Goal: Task Accomplishment & Management: Manage account settings

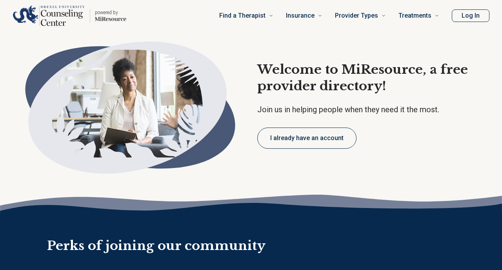
type textarea "*"
click at [468, 17] on button "Log In" at bounding box center [470, 15] width 38 height 13
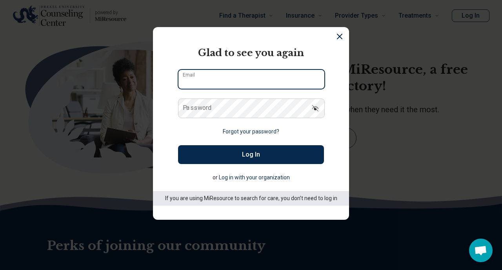
click at [235, 87] on input "Email" at bounding box center [251, 79] width 146 height 19
type input "**********"
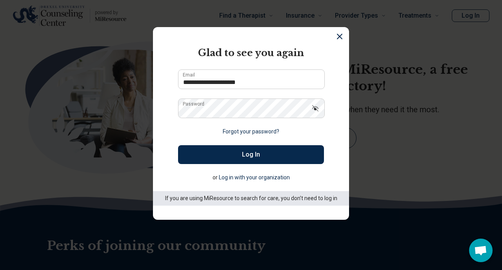
click at [236, 159] on button "Log In" at bounding box center [251, 154] width 146 height 19
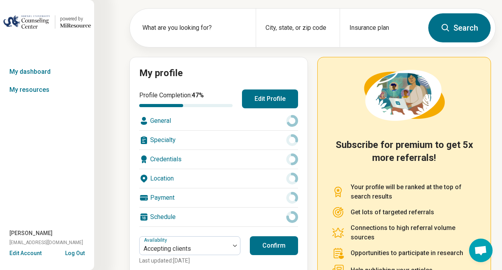
scroll to position [34, 0]
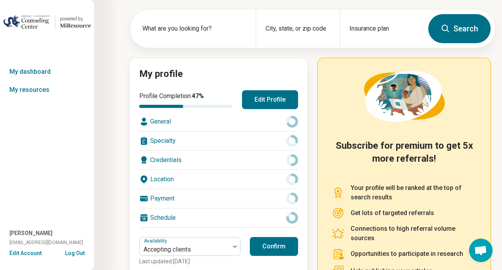
click at [271, 101] on button "Edit Profile" at bounding box center [270, 99] width 56 height 19
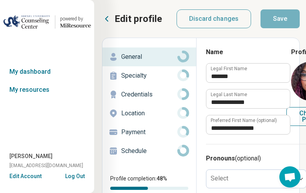
type textarea "*"
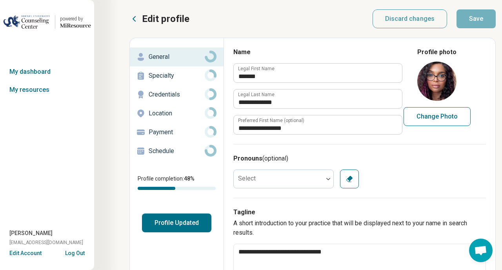
click at [436, 113] on button "Change Photo" at bounding box center [436, 116] width 67 height 19
type input "**********"
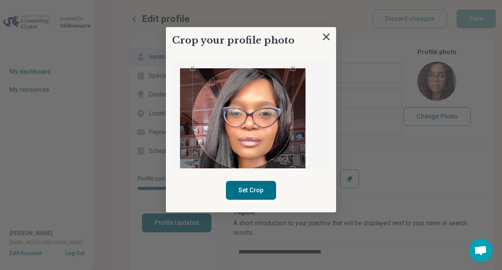
click at [262, 114] on div "Use the arrow keys to move the crop selection area" at bounding box center [242, 118] width 100 height 100
click at [255, 196] on button "Set Crop" at bounding box center [251, 190] width 50 height 19
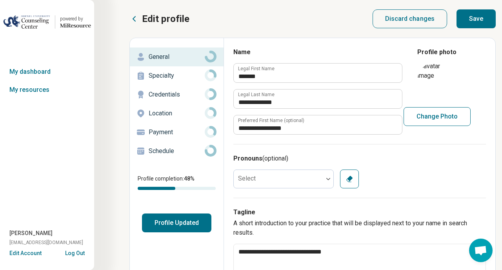
click at [473, 19] on button "Save" at bounding box center [475, 18] width 39 height 19
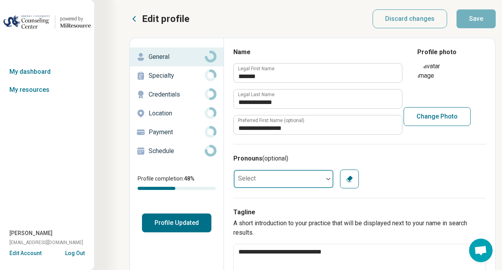
click at [317, 180] on div at bounding box center [278, 179] width 89 height 16
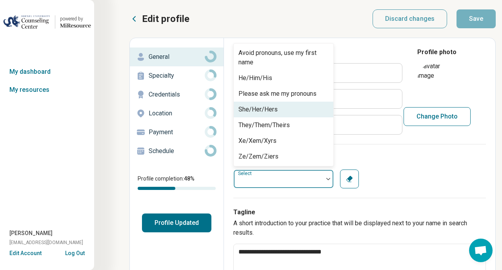
click at [283, 108] on div "She/Her/Hers" at bounding box center [284, 109] width 100 height 16
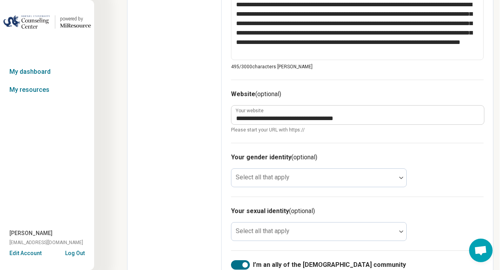
scroll to position [359, 3]
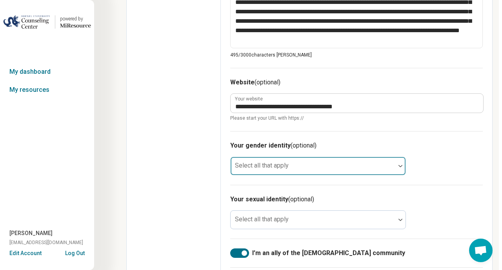
click at [385, 165] on div at bounding box center [313, 168] width 158 height 11
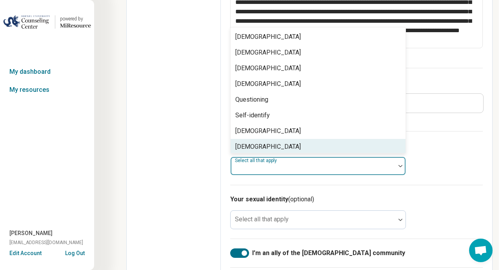
click at [367, 150] on div "[DEMOGRAPHIC_DATA]" at bounding box center [317, 147] width 175 height 16
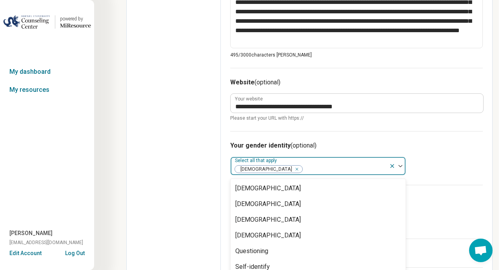
scroll to position [430, 3]
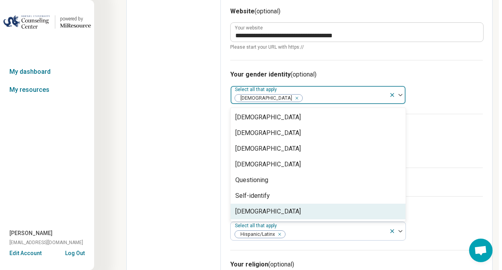
click at [450, 121] on div "Your sexual identity (optional) Select all that apply" at bounding box center [356, 141] width 252 height 54
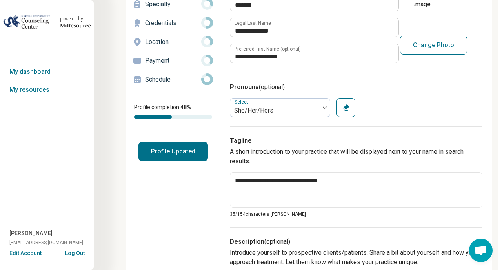
scroll to position [0, 4]
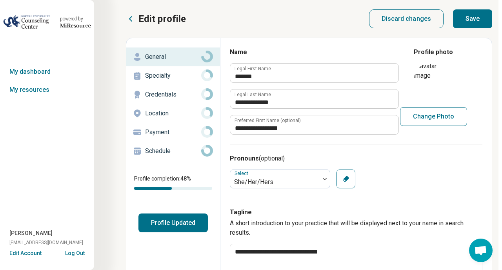
click at [476, 25] on button "Save" at bounding box center [472, 18] width 39 height 19
type textarea "*"
click at [131, 20] on icon at bounding box center [130, 18] width 9 height 9
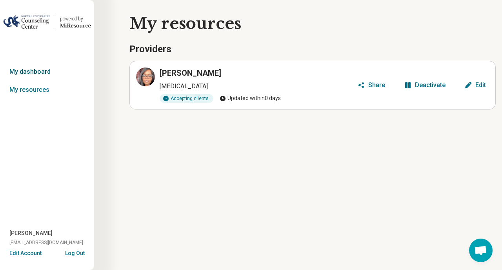
click at [37, 71] on link "My dashboard" at bounding box center [47, 72] width 94 height 18
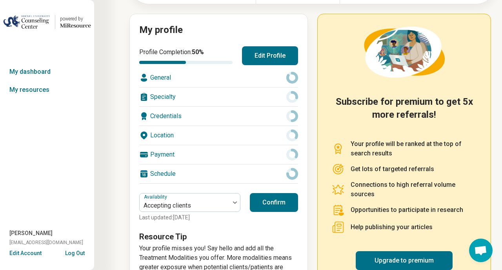
scroll to position [110, 0]
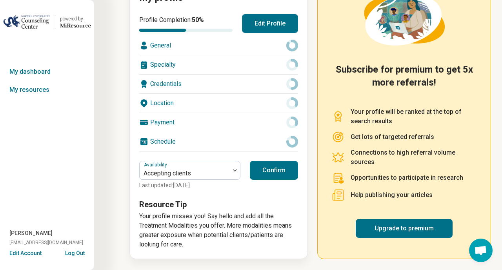
click at [188, 65] on div "Specialty" at bounding box center [218, 64] width 159 height 19
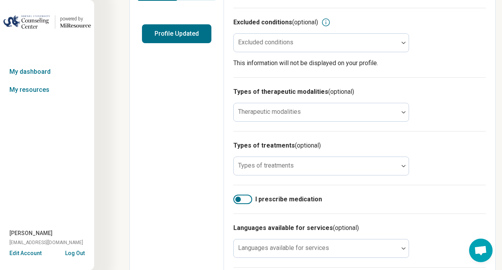
scroll to position [190, 0]
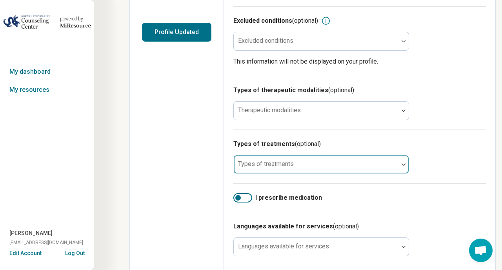
click at [365, 170] on div at bounding box center [316, 167] width 158 height 11
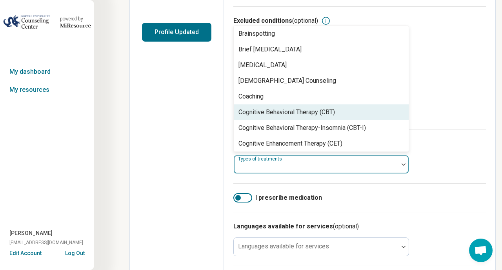
scroll to position [269, 0]
click at [363, 119] on div "Cognitive Behavioral Therapy (CBT)" at bounding box center [321, 111] width 175 height 16
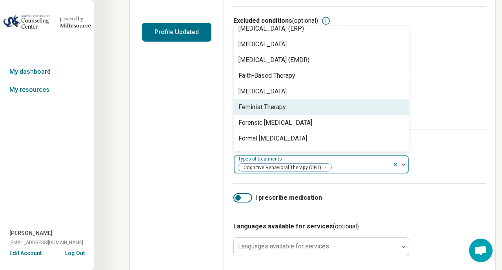
scroll to position [618, 0]
click at [353, 107] on div "Feminist Therapy" at bounding box center [321, 107] width 175 height 16
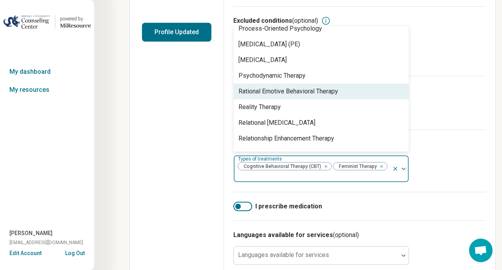
scroll to position [1245, 0]
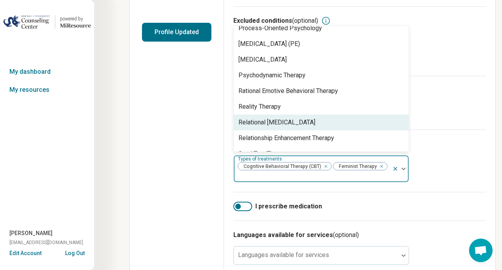
click at [319, 125] on div "Relational [MEDICAL_DATA]" at bounding box center [321, 122] width 175 height 16
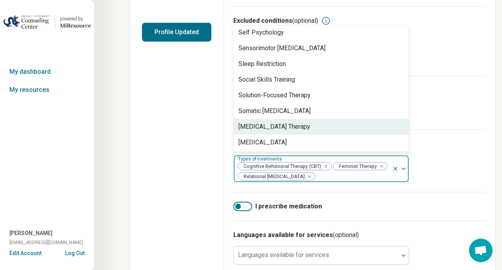
scroll to position [1378, 0]
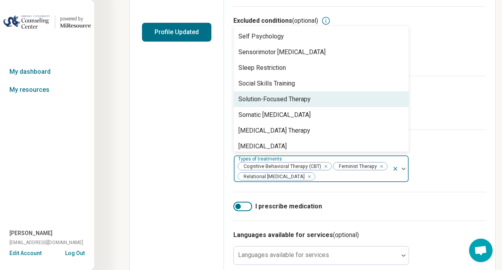
click at [333, 102] on div "Solution-Focused Therapy" at bounding box center [321, 99] width 175 height 16
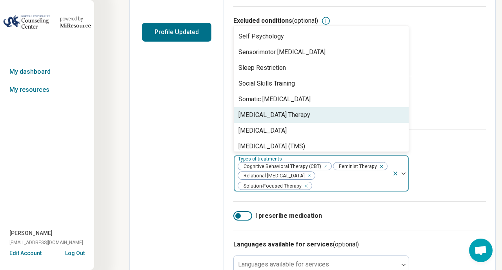
click at [439, 179] on div "Types of treatments (optional) option Solution-Focused Therapy, selected. [MEDI…" at bounding box center [359, 165] width 252 height 72
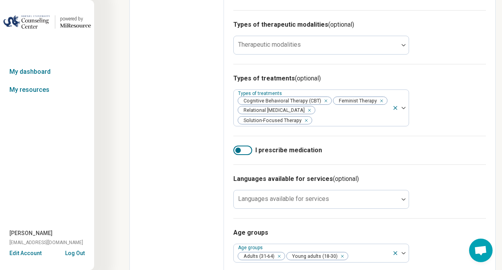
scroll to position [264, 0]
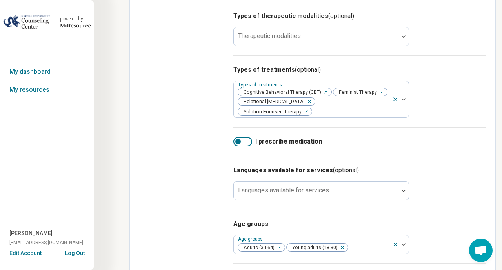
click at [250, 137] on div at bounding box center [242, 141] width 19 height 9
click at [239, 137] on div at bounding box center [242, 141] width 19 height 9
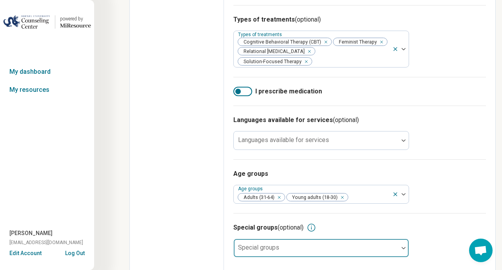
click at [392, 245] on div at bounding box center [316, 250] width 158 height 11
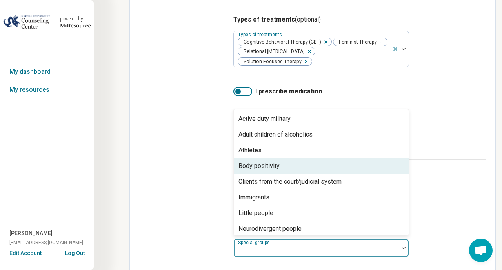
click at [351, 164] on div "Body positivity" at bounding box center [321, 166] width 175 height 16
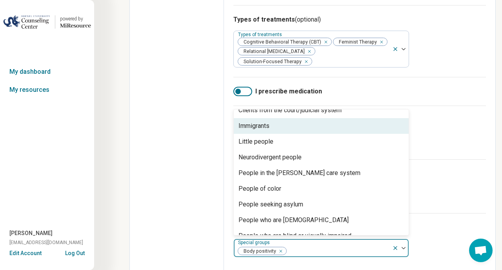
scroll to position [57, 0]
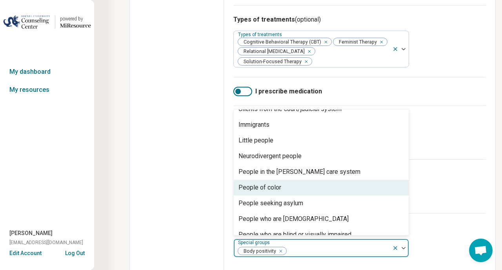
click at [342, 179] on div "People of color" at bounding box center [321, 187] width 175 height 16
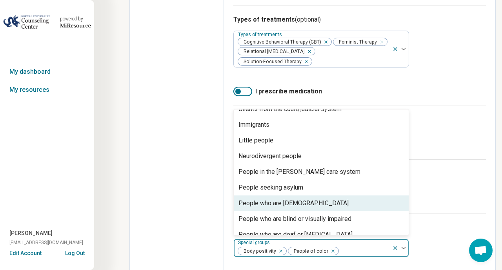
click at [343, 195] on div "People who are [DEMOGRAPHIC_DATA]" at bounding box center [321, 203] width 175 height 16
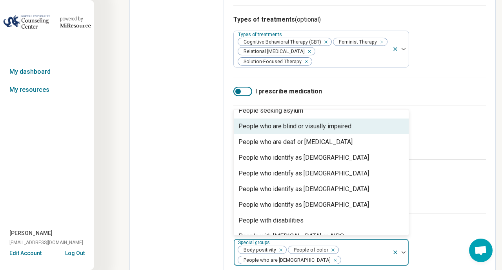
scroll to position [138, 0]
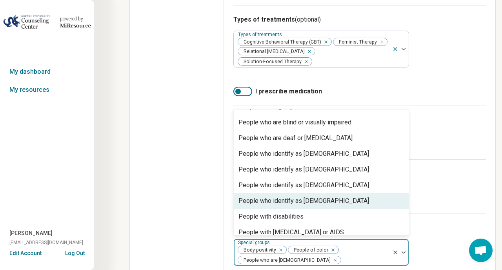
click at [343, 194] on div "People who identify as [DEMOGRAPHIC_DATA]" at bounding box center [321, 201] width 175 height 16
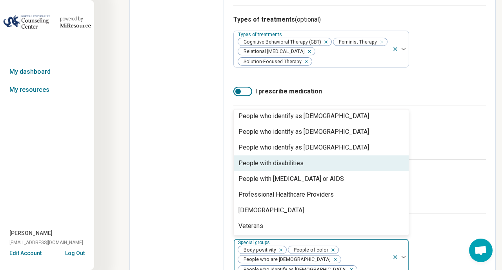
scroll to position [176, 0]
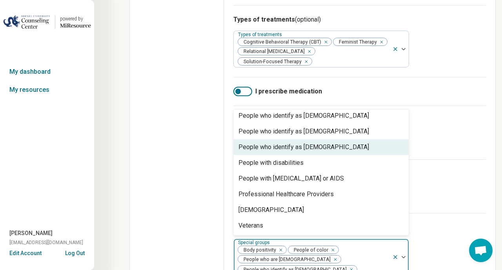
click at [326, 142] on div "People who identify as [DEMOGRAPHIC_DATA]" at bounding box center [303, 146] width 130 height 9
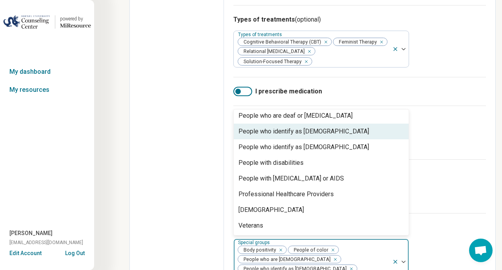
click at [325, 123] on div "People who identify as [DEMOGRAPHIC_DATA]" at bounding box center [321, 131] width 175 height 16
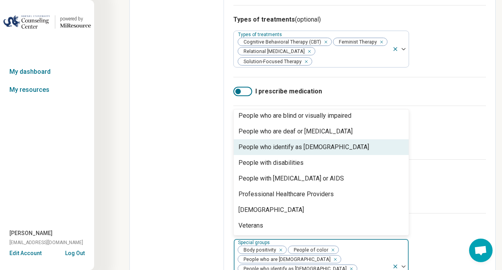
click at [323, 142] on div "People who identify as [DEMOGRAPHIC_DATA]" at bounding box center [321, 147] width 175 height 16
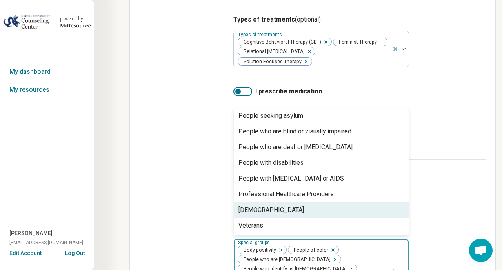
click at [323, 202] on div "[DEMOGRAPHIC_DATA]" at bounding box center [321, 210] width 175 height 16
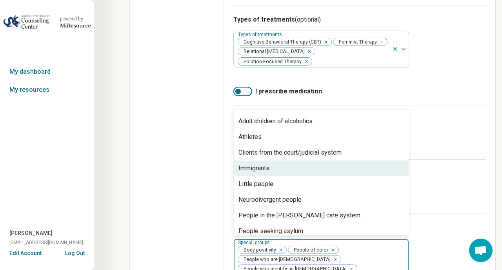
scroll to position [0, 0]
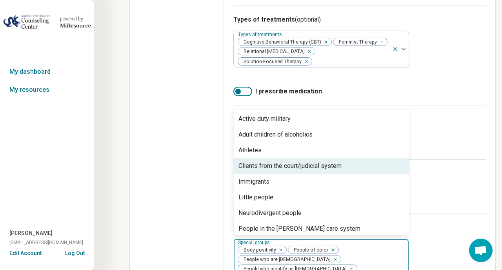
click at [436, 174] on div "Age groups Age groups Adults (31-64) Young adults (18-30)" at bounding box center [359, 186] width 252 height 54
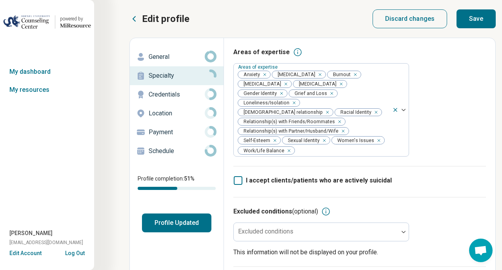
click at [173, 152] on p "Schedule" at bounding box center [177, 150] width 56 height 9
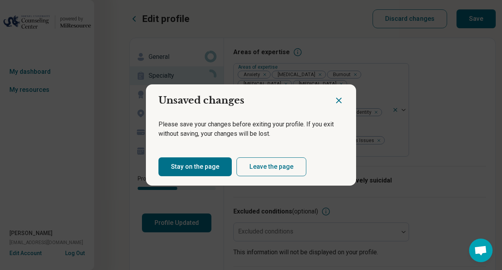
click at [185, 164] on button "Stay on the page" at bounding box center [194, 166] width 73 height 19
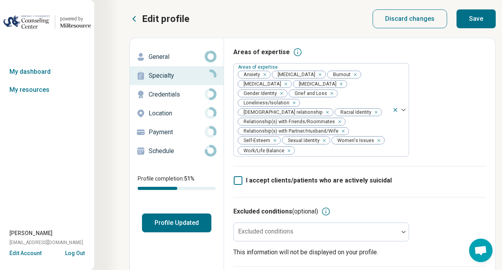
click at [479, 20] on button "Save" at bounding box center [475, 18] width 39 height 19
click at [196, 154] on p "Schedule" at bounding box center [177, 150] width 56 height 9
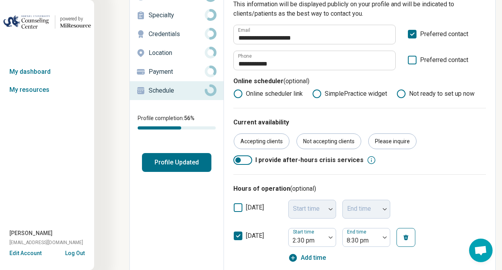
scroll to position [61, 0]
click at [237, 92] on icon at bounding box center [237, 93] width 9 height 9
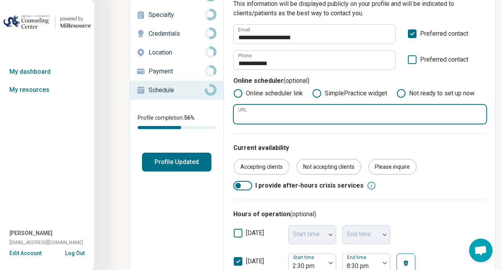
click at [268, 107] on input "URL" at bounding box center [360, 114] width 252 height 19
paste input "**********"
type input "**********"
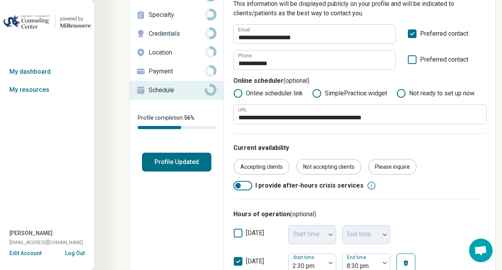
click at [456, 179] on div "Current availability Accepting clients Not accepting clients Please inquire I p…" at bounding box center [359, 166] width 252 height 66
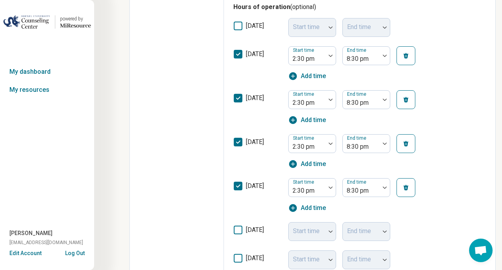
scroll to position [269, 0]
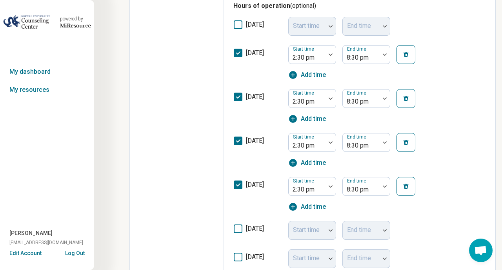
click at [235, 187] on icon at bounding box center [238, 184] width 9 height 9
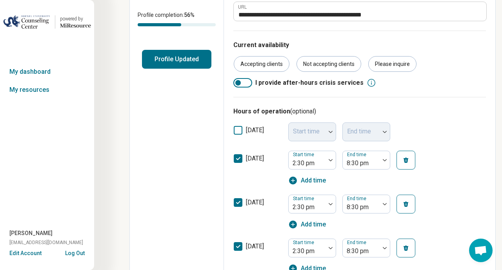
scroll to position [160, 0]
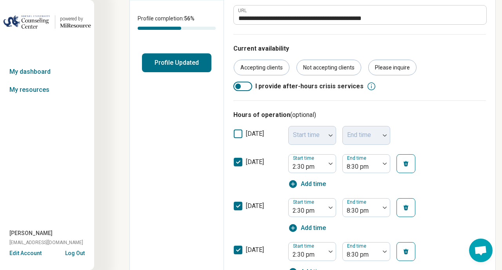
click at [239, 162] on polyline at bounding box center [238, 162] width 4 height 2
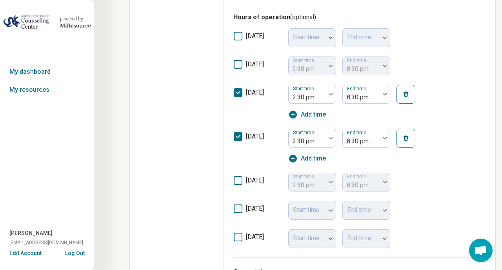
scroll to position [258, 0]
click at [237, 181] on icon at bounding box center [238, 179] width 9 height 9
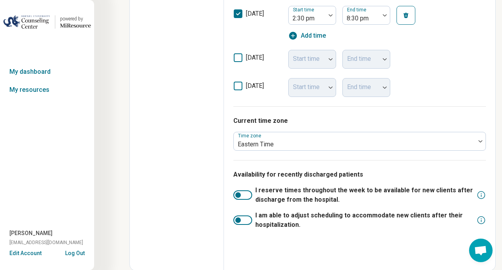
scroll to position [425, 0]
click at [236, 85] on icon at bounding box center [238, 85] width 9 height 9
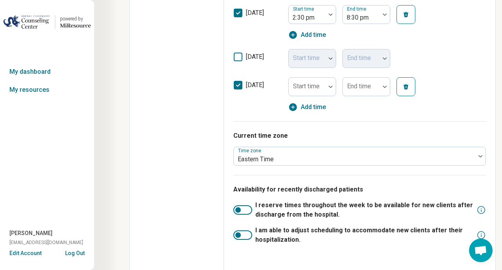
scroll to position [4, 2]
click at [320, 91] on div at bounding box center [307, 89] width 31 height 11
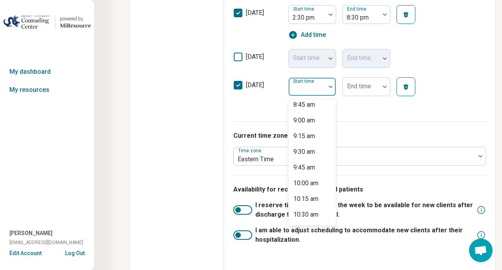
scroll to position [554, 0]
click at [299, 183] on div "10:00 am" at bounding box center [305, 181] width 25 height 9
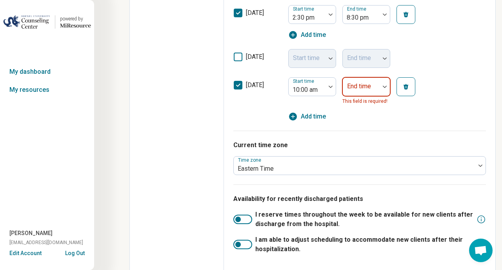
click at [362, 82] on div "End time" at bounding box center [366, 86] width 48 height 19
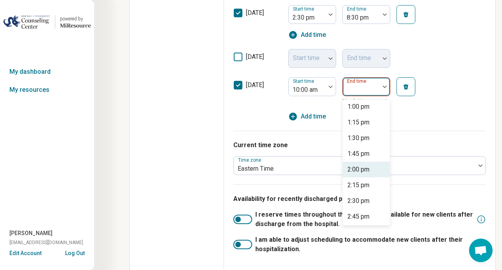
scroll to position [191, 0]
click at [360, 158] on div "2:00 pm" at bounding box center [365, 153] width 47 height 16
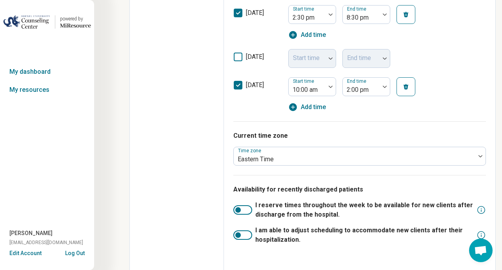
scroll to position [440, 0]
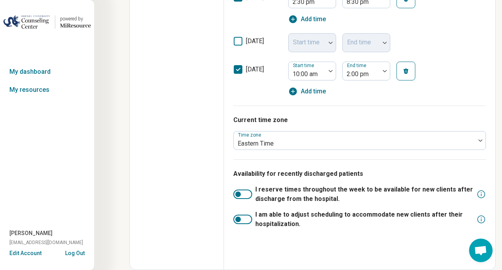
click at [246, 194] on div at bounding box center [242, 193] width 19 height 9
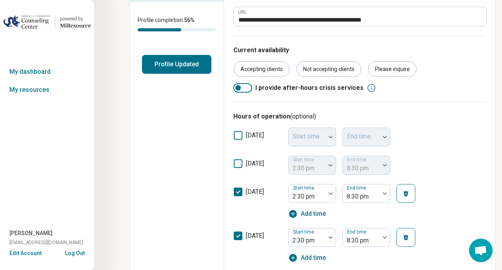
scroll to position [159, 0]
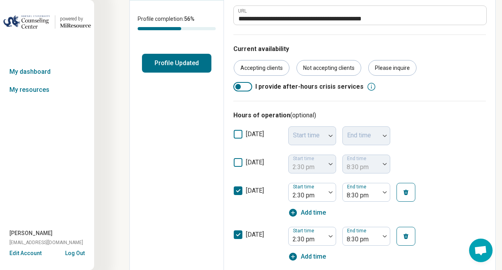
click at [246, 87] on div at bounding box center [242, 86] width 19 height 9
click at [236, 85] on div at bounding box center [242, 86] width 19 height 9
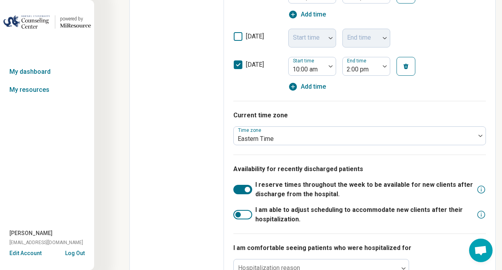
scroll to position [472, 0]
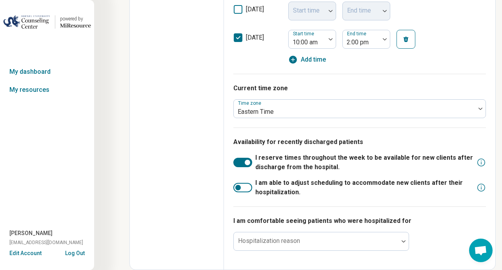
click at [246, 187] on div at bounding box center [242, 187] width 19 height 9
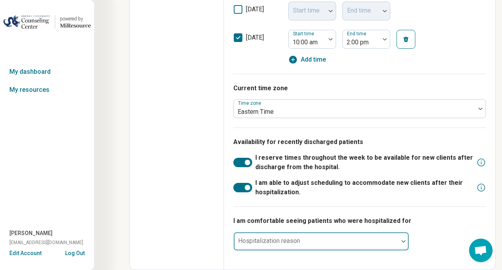
click at [387, 241] on div at bounding box center [316, 244] width 158 height 11
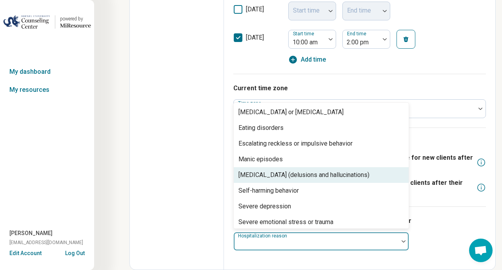
scroll to position [50, 0]
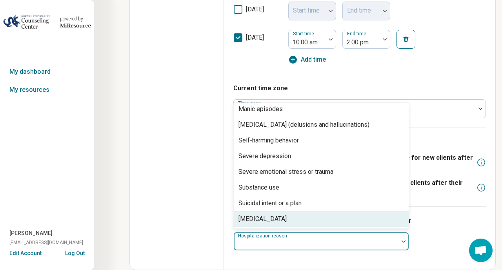
click at [361, 223] on div "[MEDICAL_DATA]" at bounding box center [321, 219] width 175 height 16
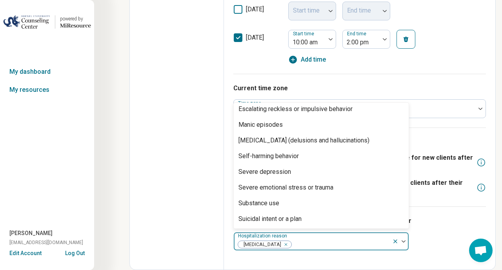
scroll to position [34, 0]
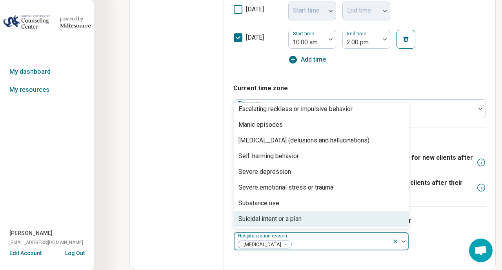
click at [444, 234] on div "I am comfortable seeing patients who were hospitalized for option [MEDICAL_DATA…" at bounding box center [359, 233] width 252 height 54
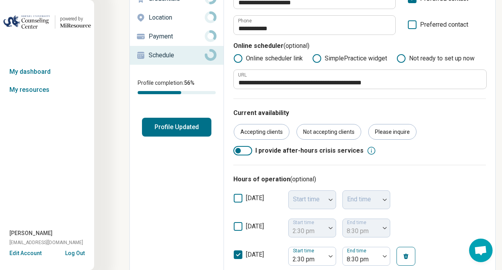
scroll to position [0, 0]
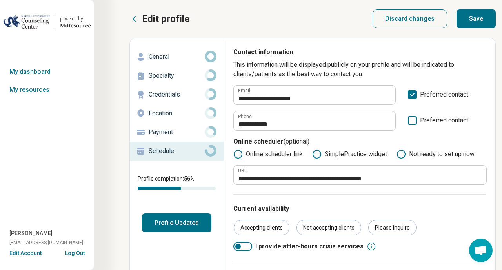
click at [480, 15] on button "Save" at bounding box center [475, 18] width 39 height 19
click at [162, 132] on p "Payment" at bounding box center [177, 131] width 56 height 9
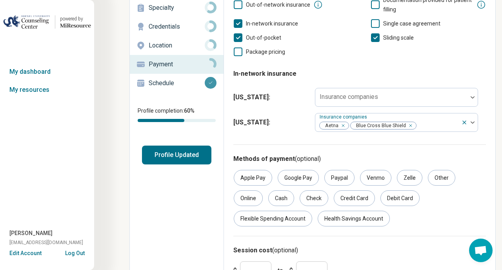
scroll to position [78, 0]
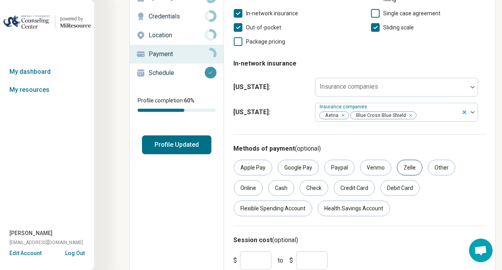
click at [403, 164] on div "Zelle" at bounding box center [409, 167] width 25 height 16
click at [375, 168] on div "Venmo" at bounding box center [375, 167] width 31 height 16
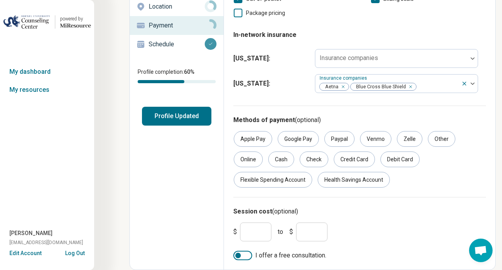
click at [245, 254] on div at bounding box center [242, 254] width 19 height 9
drag, startPoint x: 251, startPoint y: 230, endPoint x: 219, endPoint y: 220, distance: 33.6
click at [240, 222] on input "*" at bounding box center [255, 231] width 31 height 19
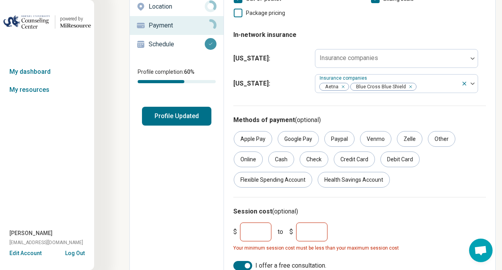
type input "***"
drag, startPoint x: 310, startPoint y: 234, endPoint x: 284, endPoint y: 227, distance: 27.5
click at [296, 230] on input "*" at bounding box center [311, 231] width 31 height 19
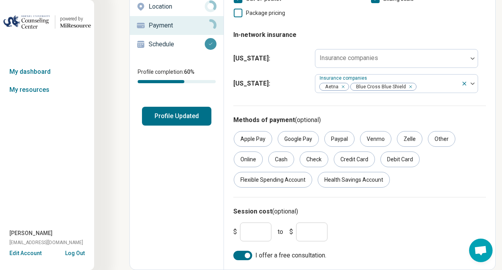
scroll to position [0, 0]
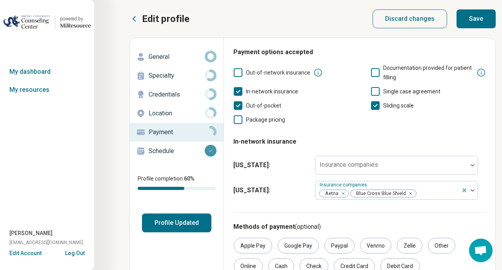
type input "***"
click at [473, 20] on button "Save" at bounding box center [475, 18] width 39 height 19
click at [188, 116] on p "Location" at bounding box center [177, 113] width 56 height 9
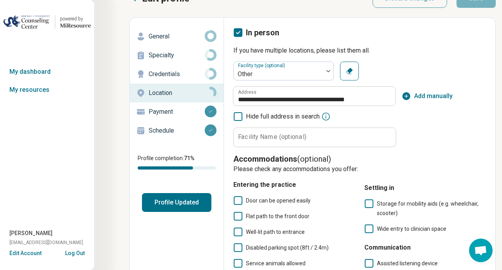
scroll to position [16, 0]
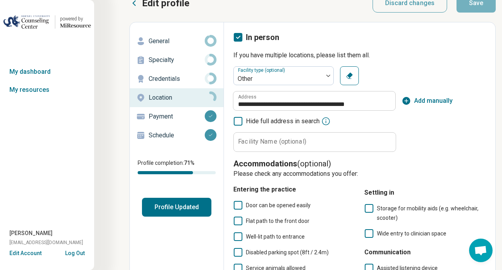
click at [234, 121] on icon at bounding box center [238, 121] width 9 height 9
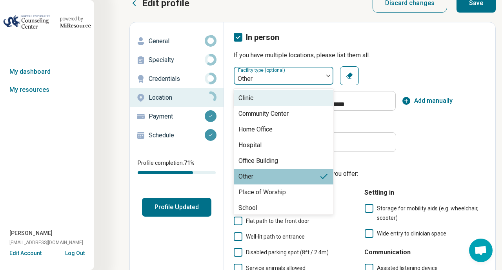
click at [315, 81] on div at bounding box center [278, 78] width 83 height 11
click at [449, 175] on p "Please check any accommodations you offer:" at bounding box center [359, 173] width 252 height 9
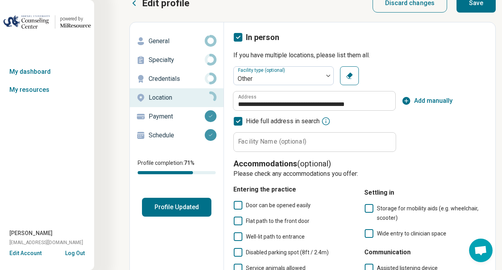
click at [449, 175] on p "Please check any accommodations you offer:" at bounding box center [359, 173] width 252 height 9
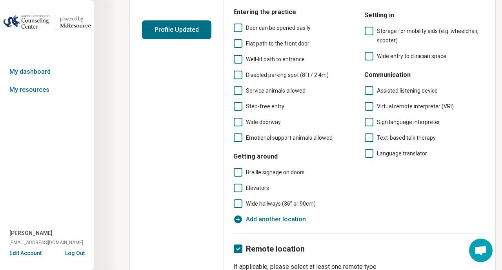
scroll to position [226, 0]
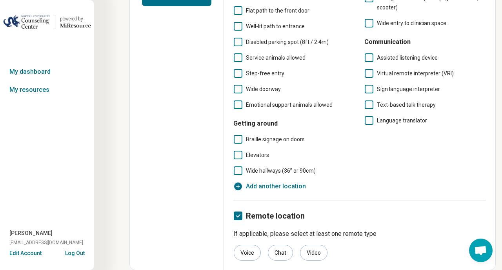
click at [239, 185] on icon "button" at bounding box center [238, 186] width 8 height 8
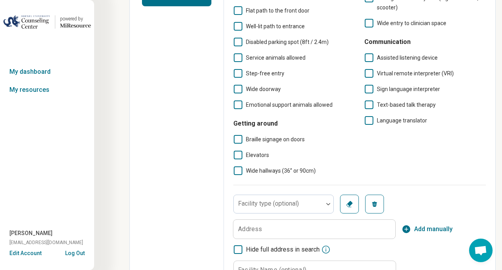
scroll to position [4, 2]
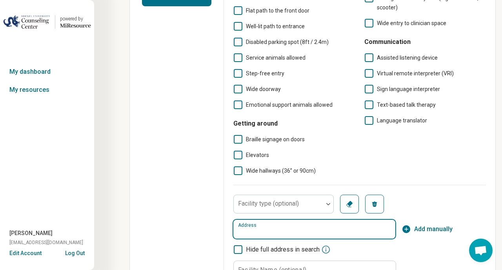
click at [268, 234] on input "Address" at bounding box center [314, 228] width 162 height 19
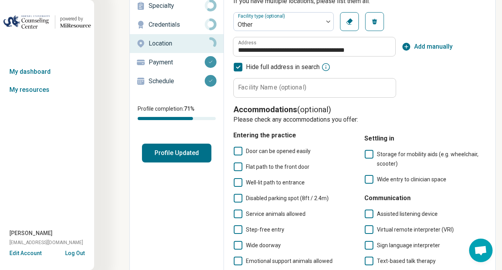
scroll to position [0, 0]
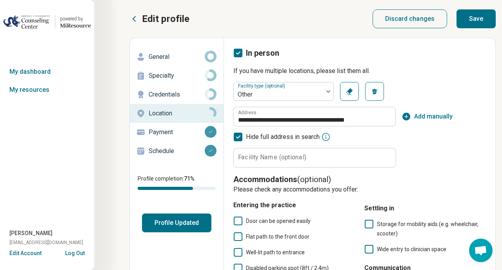
click at [477, 21] on button "Save" at bounding box center [475, 18] width 39 height 19
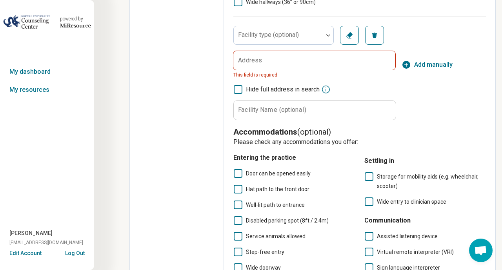
scroll to position [395, 0]
click at [378, 42] on button "Remove" at bounding box center [374, 34] width 19 height 19
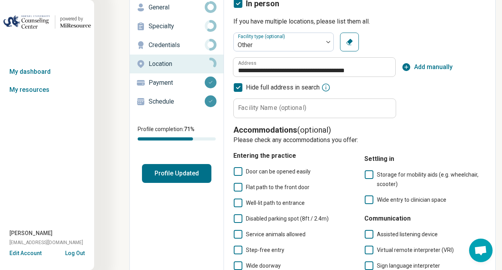
scroll to position [0, 0]
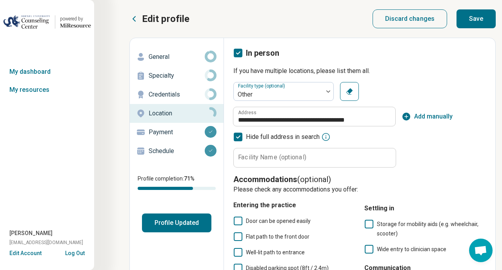
click at [474, 22] on button "Save" at bounding box center [475, 18] width 39 height 19
click at [135, 20] on icon at bounding box center [133, 18] width 9 height 9
